Goal: Task Accomplishment & Management: Manage account settings

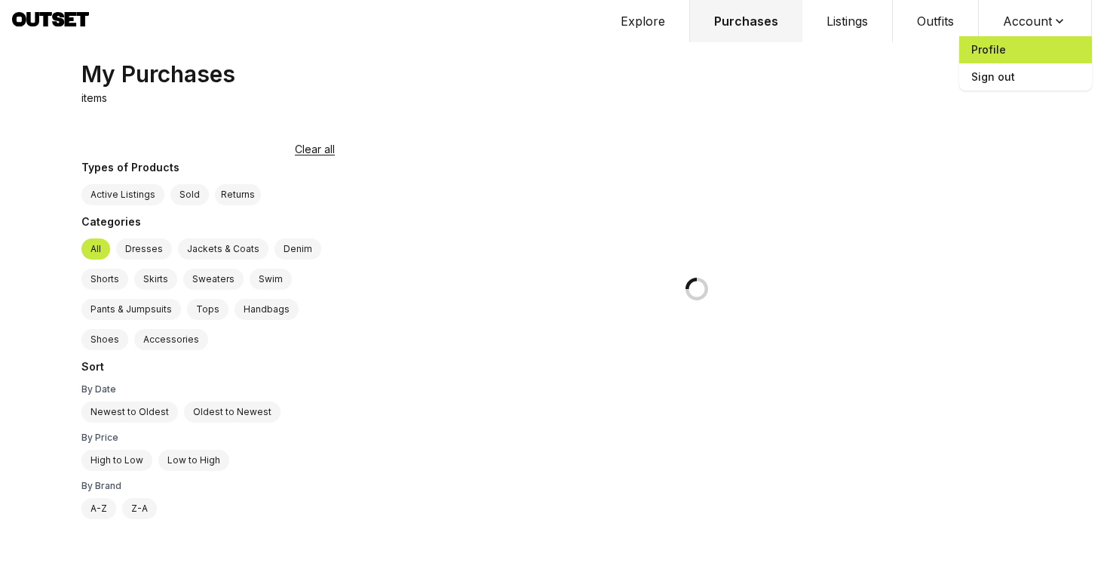
click at [1008, 43] on span "Profile" at bounding box center [1026, 49] width 133 height 27
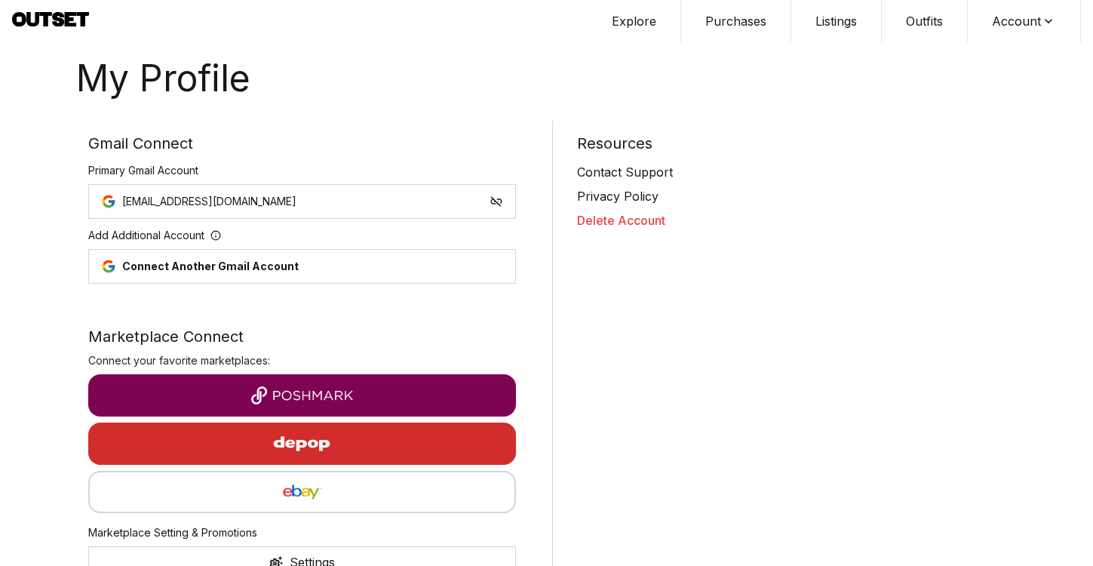
click at [605, 221] on button "Delete Account" at bounding box center [791, 220] width 428 height 18
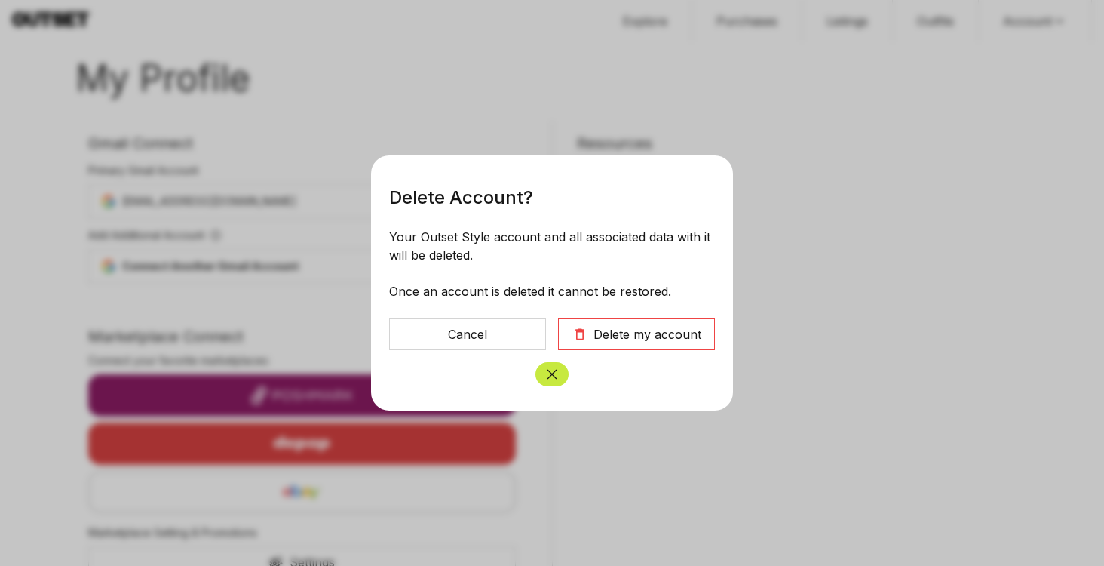
click at [671, 338] on div "Delete my account" at bounding box center [648, 334] width 108 height 18
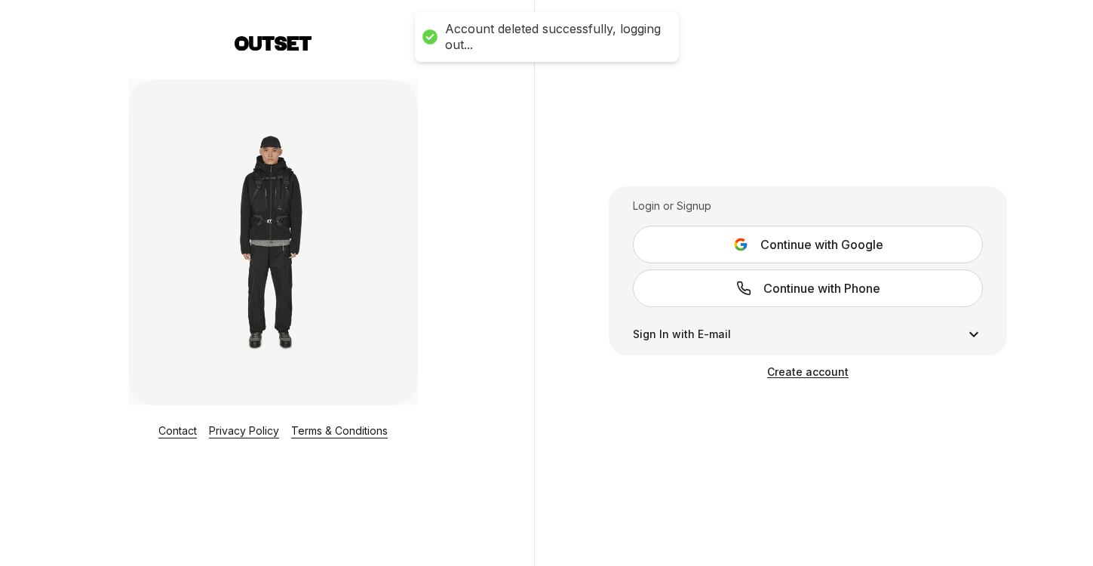
click at [808, 247] on span "Continue with Google" at bounding box center [821, 244] width 123 height 18
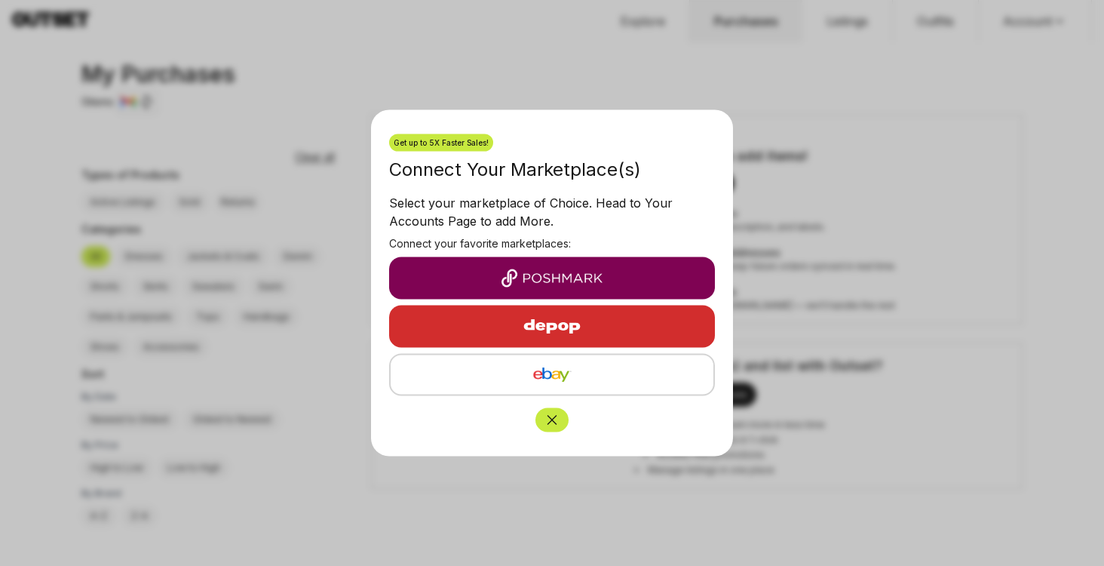
click at [552, 419] on icon "Close" at bounding box center [553, 420] width 10 height 10
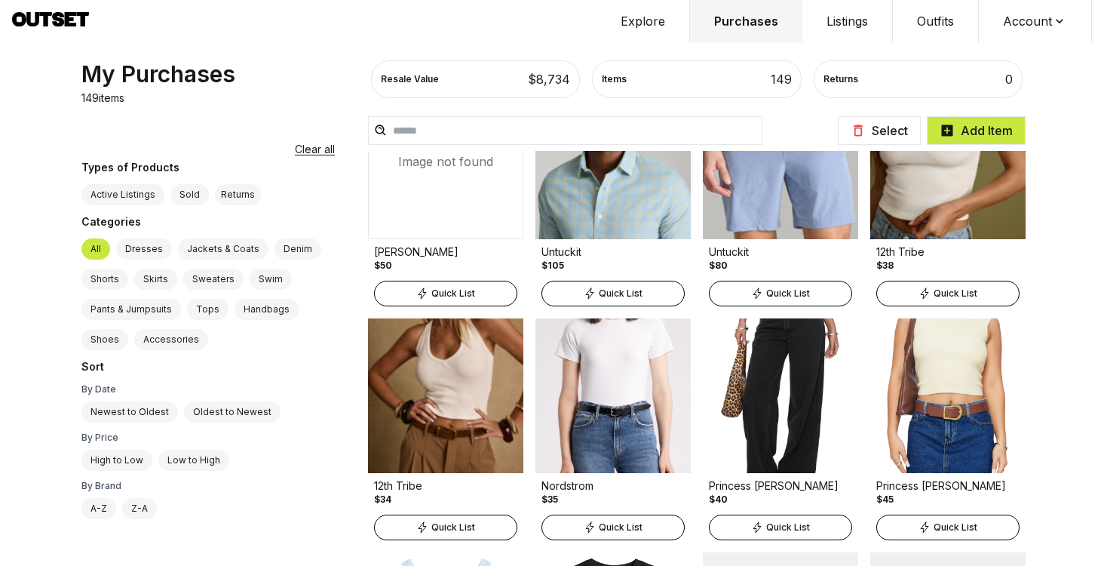
scroll to position [3727, 0]
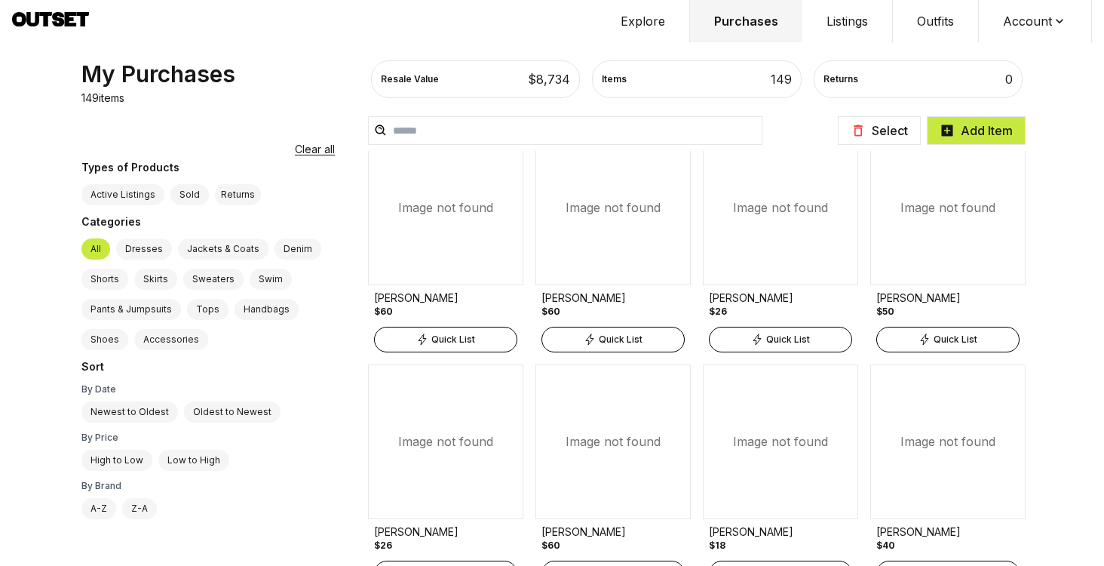
scroll to position [37, 0]
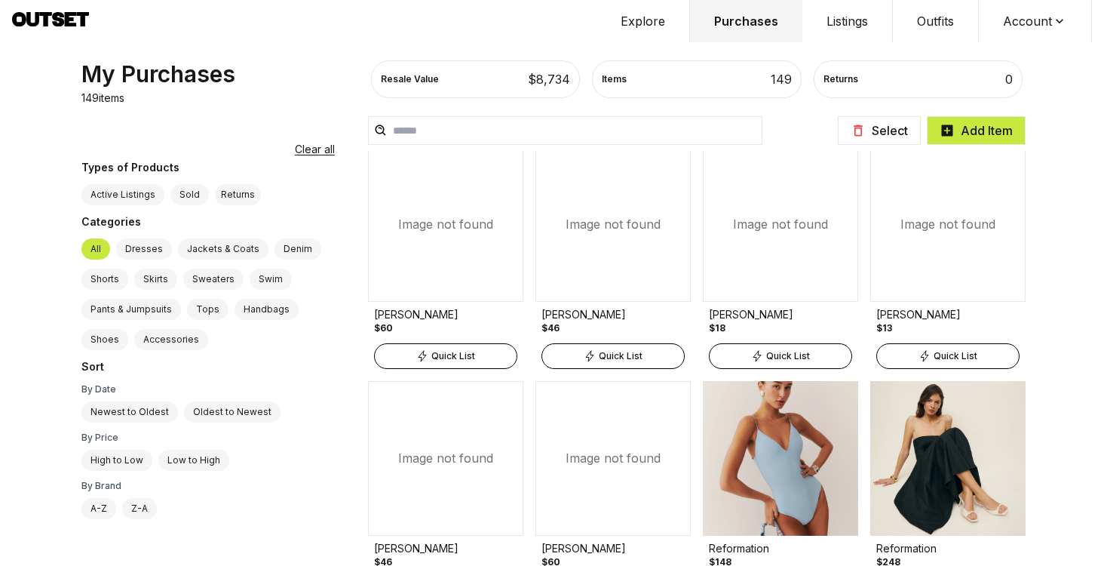
click at [463, 131] on input "text" at bounding box center [565, 130] width 395 height 29
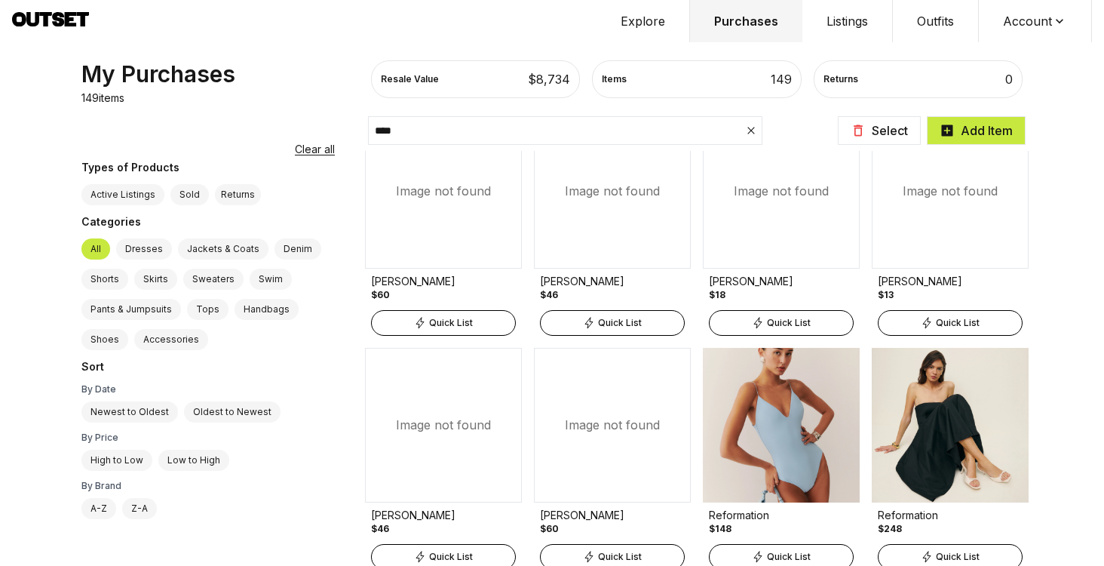
type input "*****"
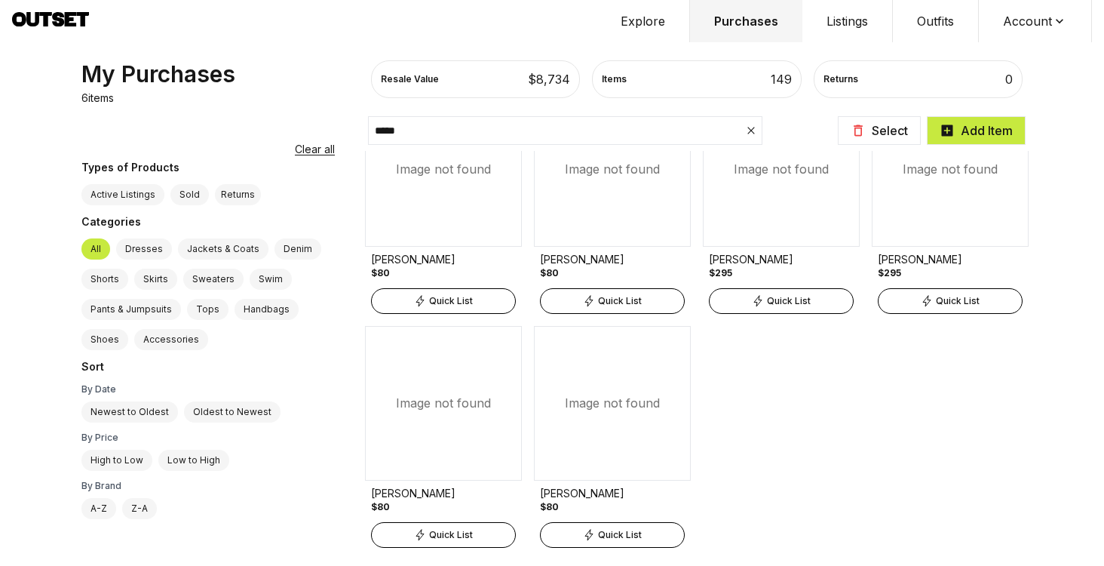
scroll to position [0, 0]
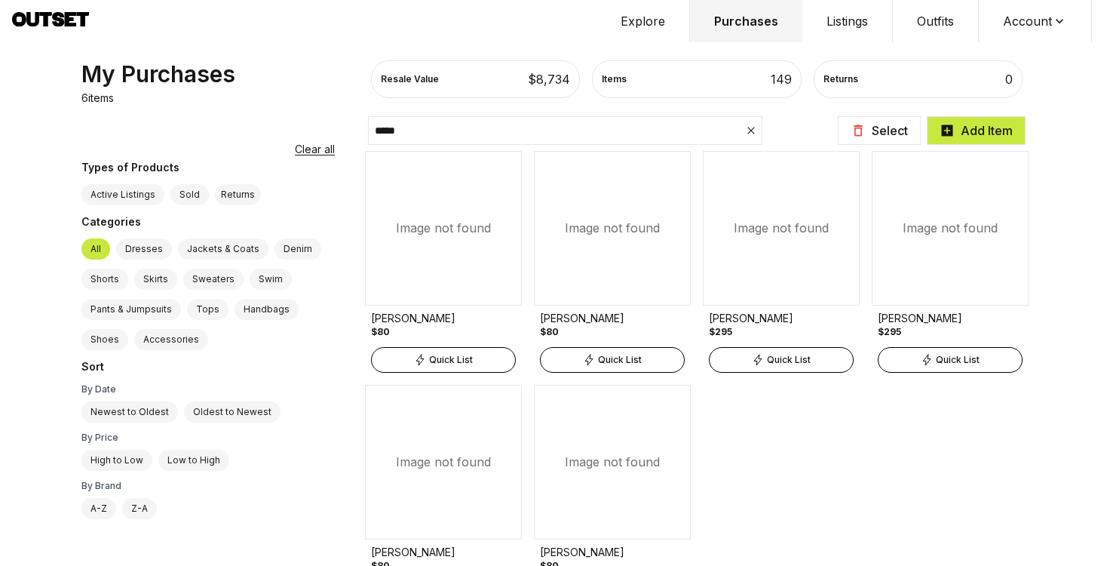
click at [607, 238] on div "Image not found" at bounding box center [612, 228] width 157 height 155
